Goal: Task Accomplishment & Management: Manage account settings

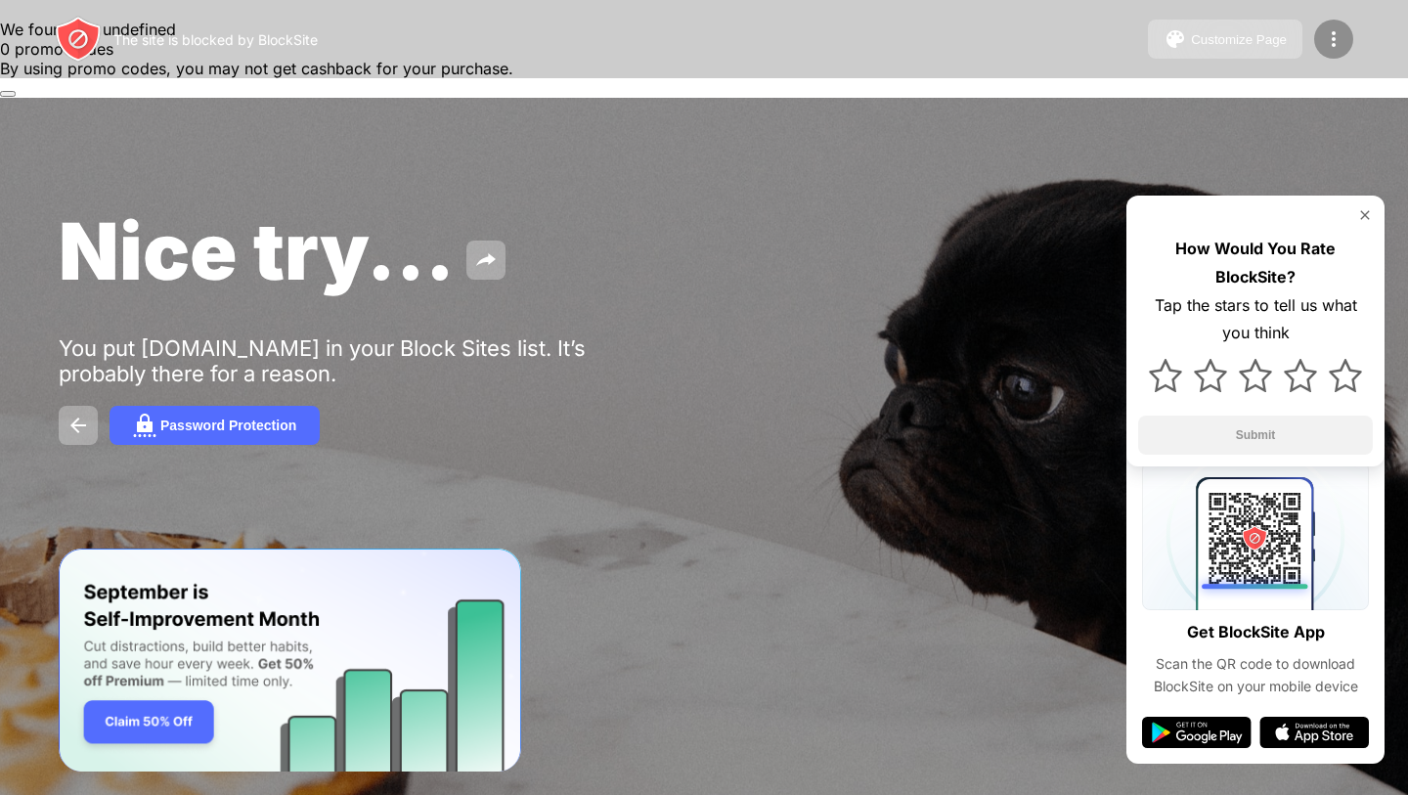
click at [1352, 35] on div at bounding box center [1333, 39] width 39 height 39
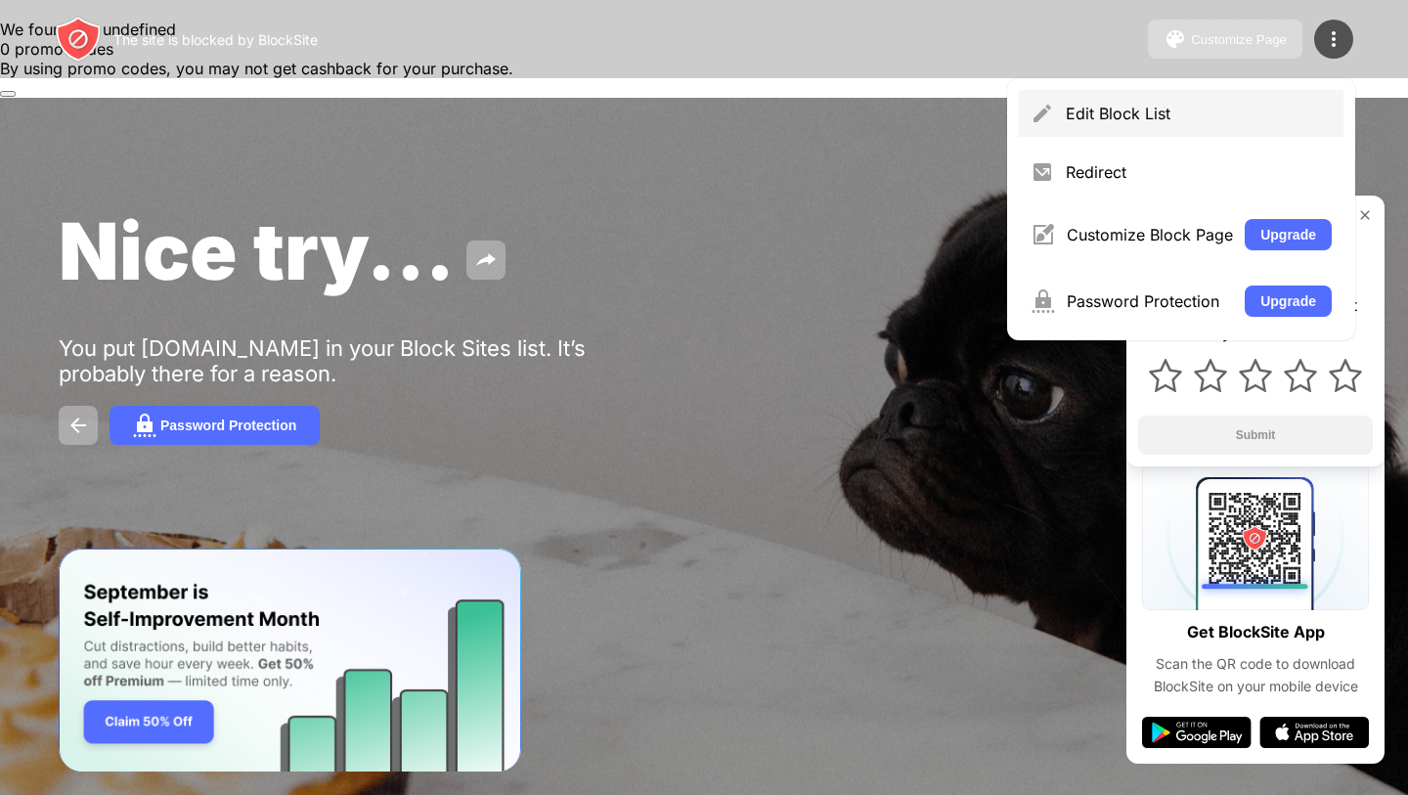
click at [1203, 109] on div "Edit Block List" at bounding box center [1199, 114] width 266 height 20
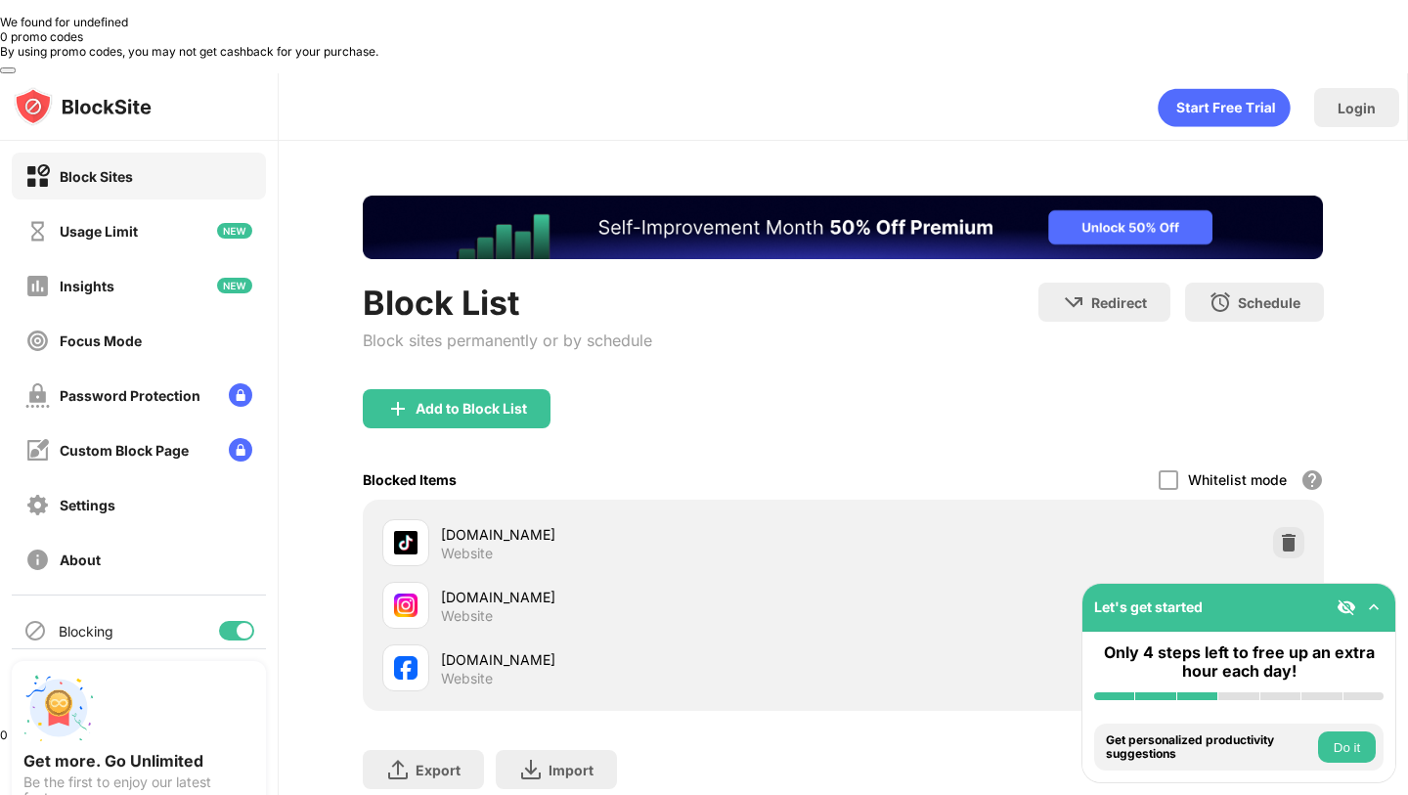
scroll to position [49, 0]
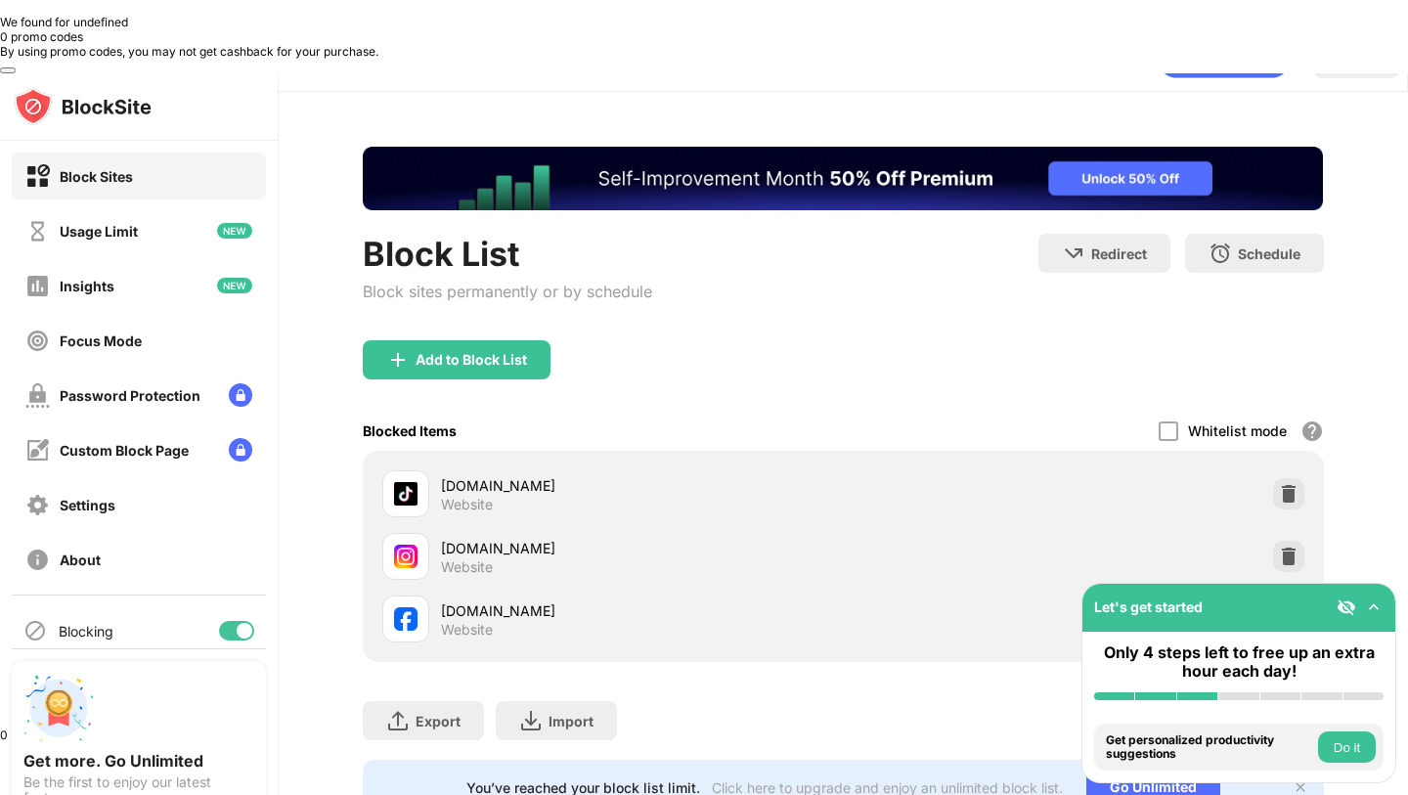
click at [1289, 609] on img at bounding box center [1289, 619] width 20 height 20
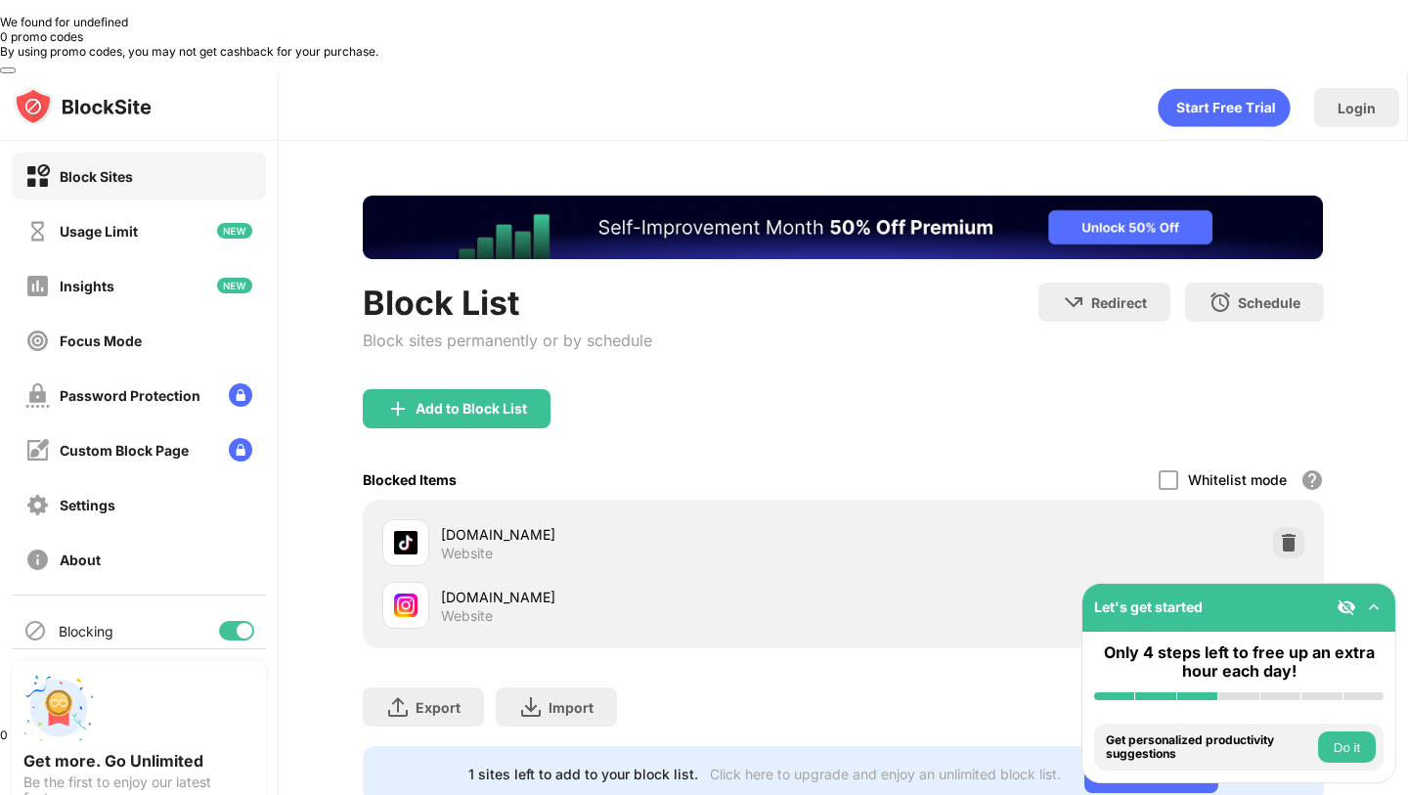
scroll to position [0, 0]
click at [455, 389] on div "Add to Block List" at bounding box center [457, 408] width 188 height 39
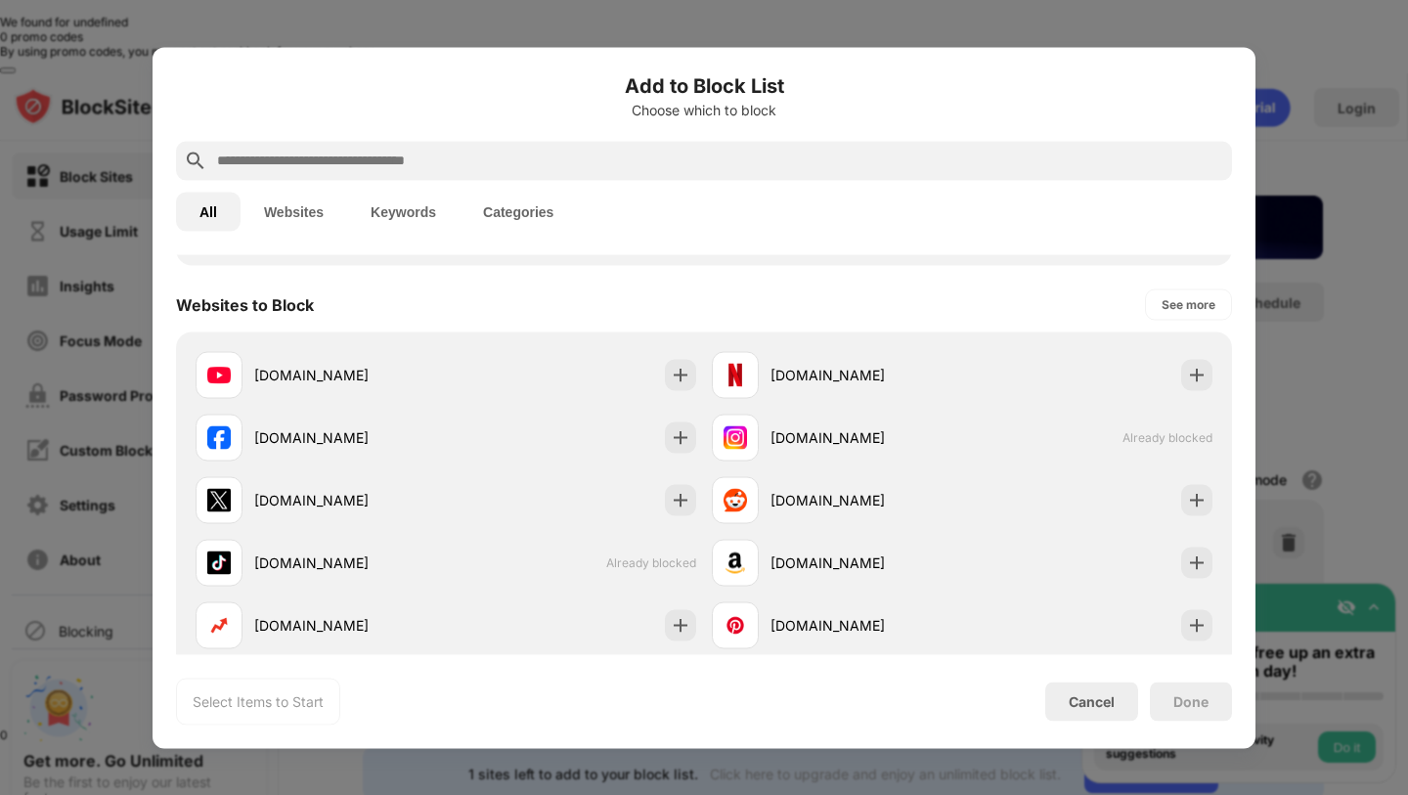
scroll to position [256, 0]
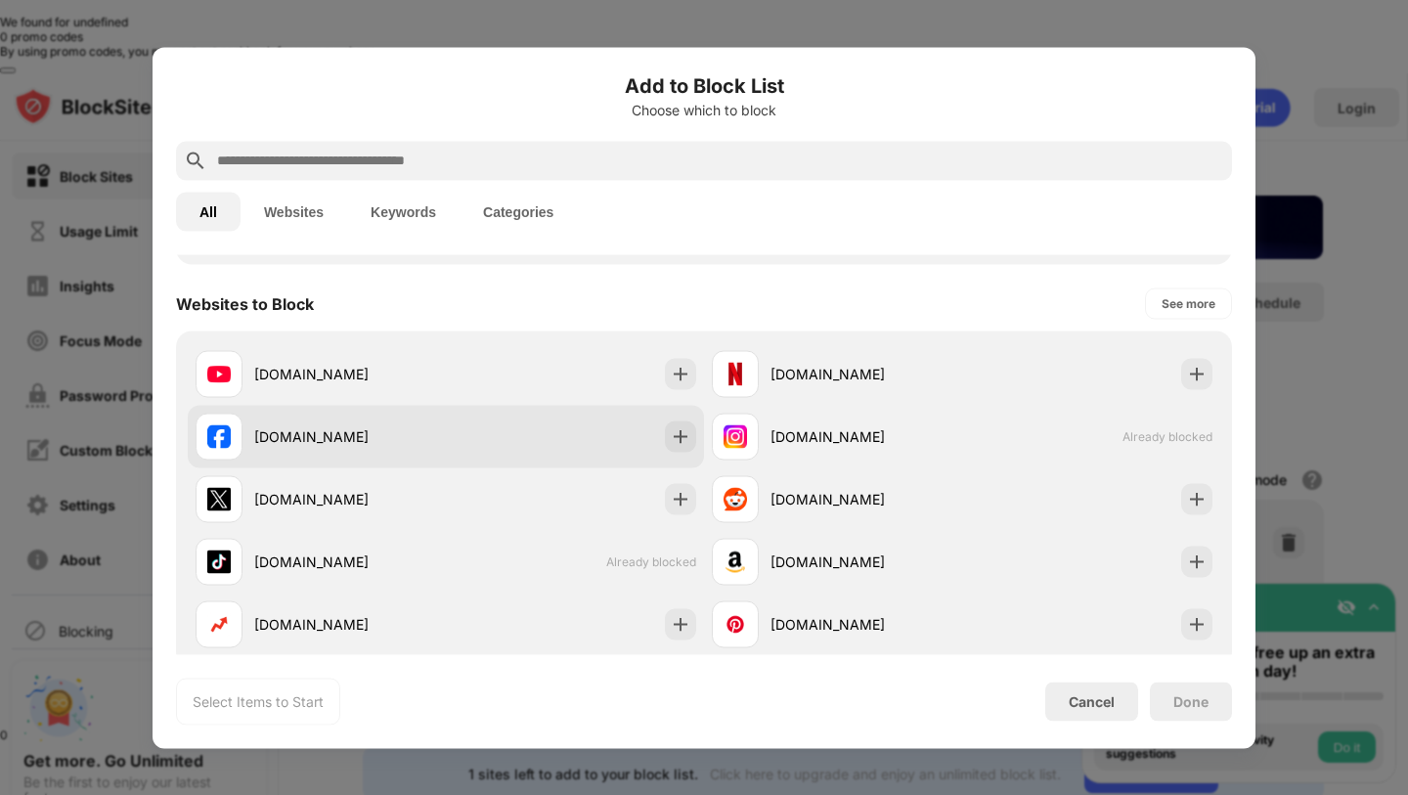
click at [657, 435] on div "facebook.com" at bounding box center [446, 436] width 516 height 63
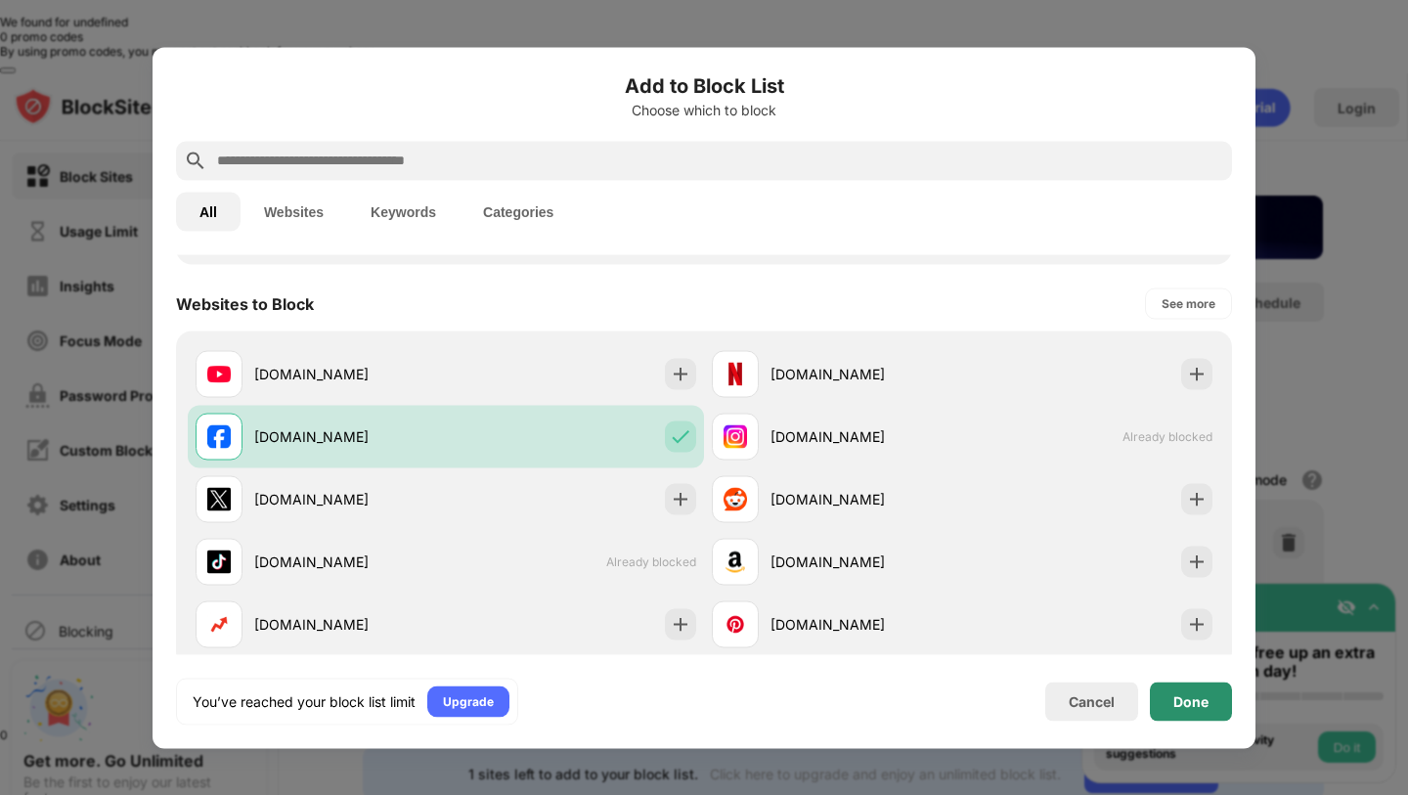
click at [1177, 712] on div "Done" at bounding box center [1191, 701] width 82 height 39
